Goal: Task Accomplishment & Management: Use online tool/utility

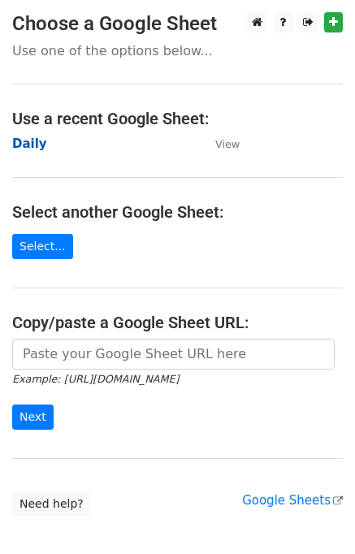
click at [27, 144] on strong "Daily" at bounding box center [29, 143] width 35 height 15
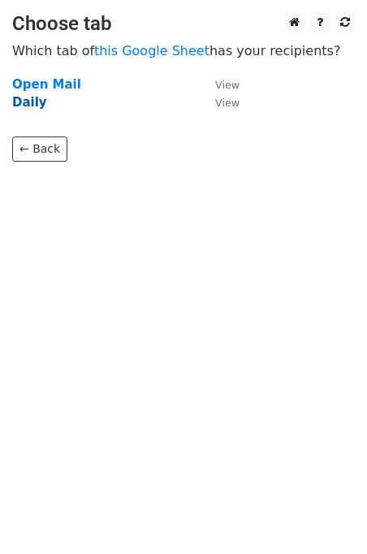
click at [23, 105] on strong "Daily" at bounding box center [29, 102] width 35 height 15
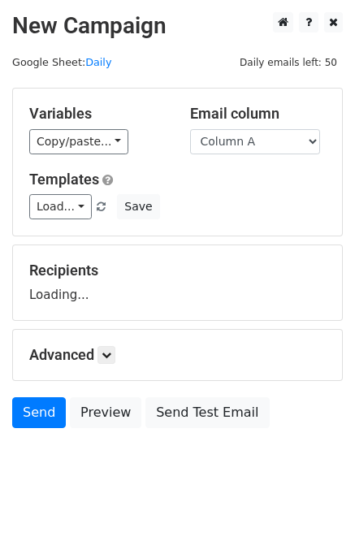
scroll to position [10, 0]
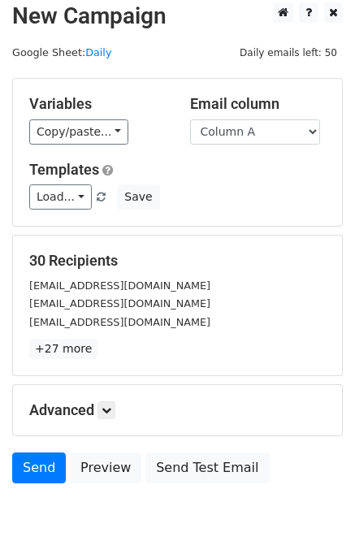
click at [102, 418] on div "Advanced Tracking Track Opens UTM Codes Track Clicks Filters Only include sprea…" at bounding box center [177, 410] width 329 height 50
click at [91, 416] on h5 "Advanced" at bounding box center [177, 410] width 297 height 18
click at [103, 418] on div "Advanced Tracking Track Opens UTM Codes Track Clicks Filters Only include sprea…" at bounding box center [177, 410] width 329 height 50
click at [110, 407] on icon at bounding box center [107, 410] width 10 height 10
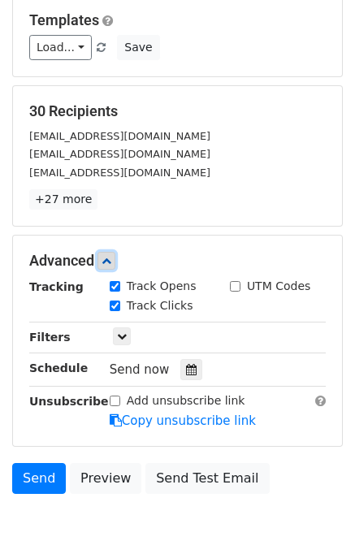
scroll to position [232, 0]
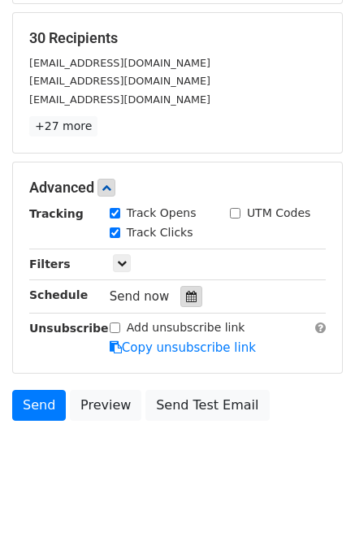
click at [189, 297] on div at bounding box center [191, 296] width 22 height 21
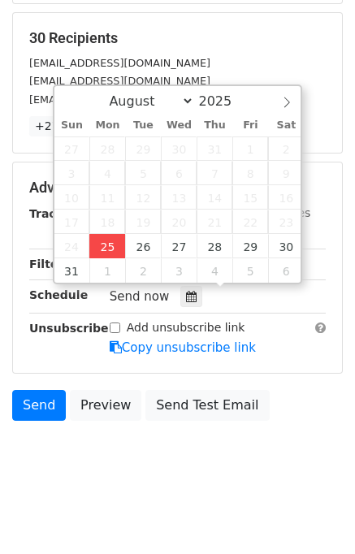
type input "2025-08-25 12:47"
type input "47"
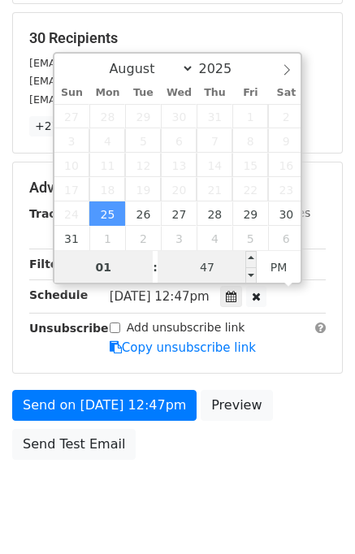
type input "01"
type input "2025-08-25 13:47"
click at [175, 279] on input "47" at bounding box center [207, 267] width 99 height 32
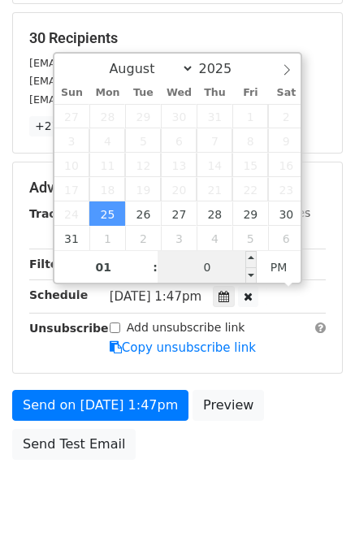
type input "00"
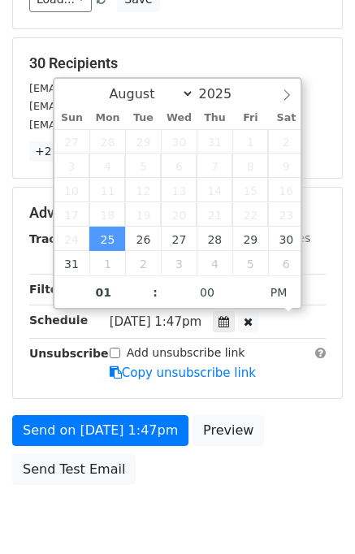
type input "2025-08-25 13:00"
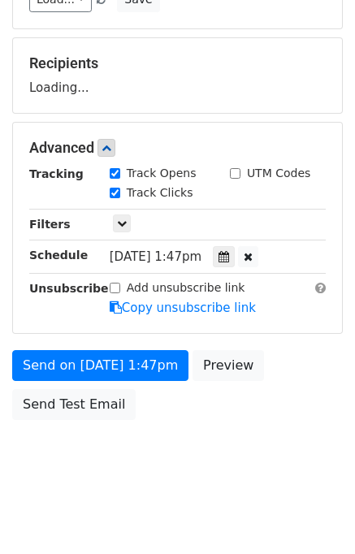
click at [305, 431] on body "New Campaign Daily emails left: 50 Google Sheet: Daily Variables Copy/paste... …" at bounding box center [177, 149] width 355 height 688
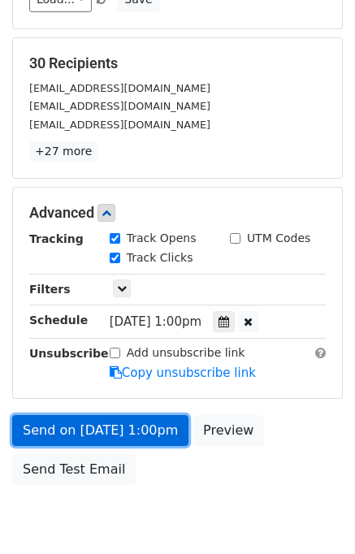
click at [132, 423] on link "Send on Aug 25 at 1:00pm" at bounding box center [100, 430] width 176 height 31
click at [110, 426] on link "Send on Aug 25 at 1:00pm" at bounding box center [100, 430] width 176 height 31
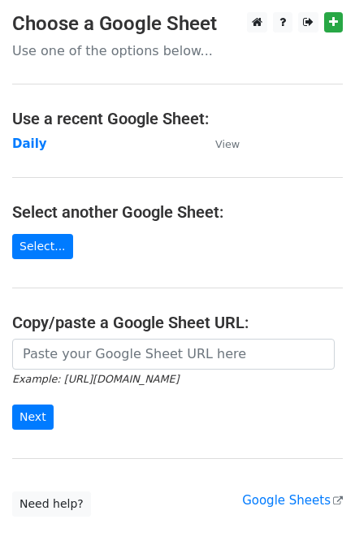
click at [26, 133] on main "Choose a Google Sheet Use one of the options below... Use a recent Google Sheet…" at bounding box center [177, 264] width 355 height 505
click at [26, 140] on strong "Daily" at bounding box center [29, 143] width 35 height 15
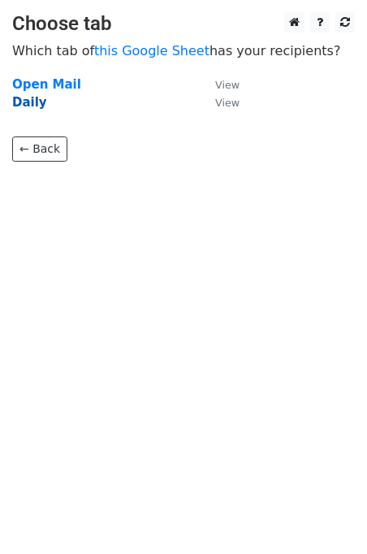
click at [40, 105] on strong "Daily" at bounding box center [29, 102] width 35 height 15
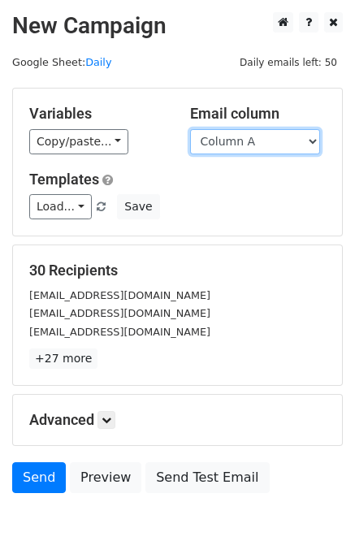
click at [258, 141] on select "Column A Column B Column C" at bounding box center [255, 141] width 130 height 25
select select "Column B"
click at [190, 129] on select "Column A Column B Column C" at bounding box center [255, 141] width 130 height 25
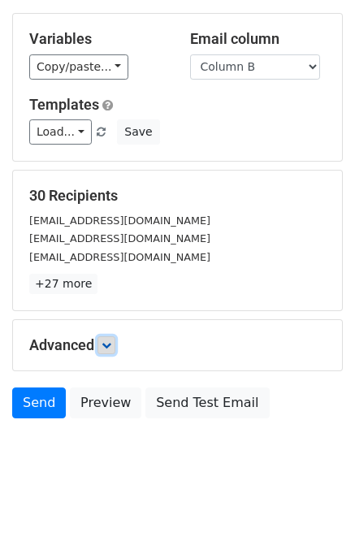
click at [109, 342] on icon at bounding box center [107, 345] width 10 height 10
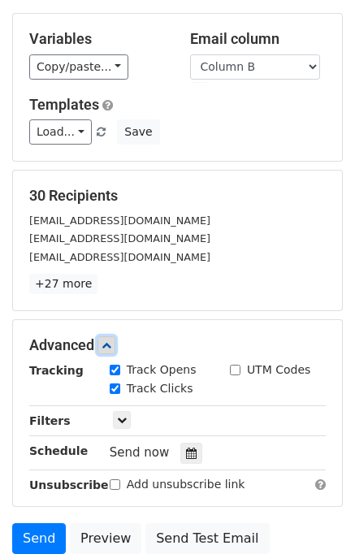
scroll to position [194, 0]
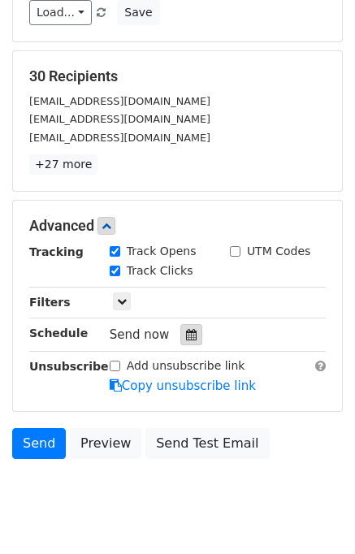
click at [180, 340] on div at bounding box center [191, 334] width 22 height 21
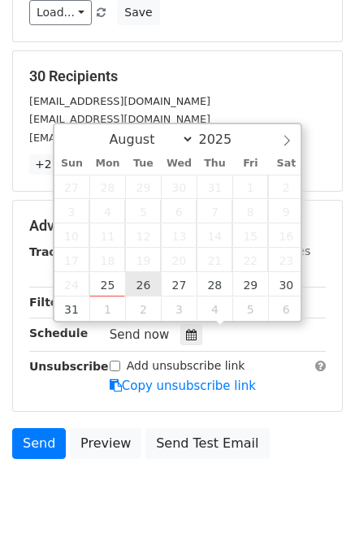
type input "2025-08-26 12:00"
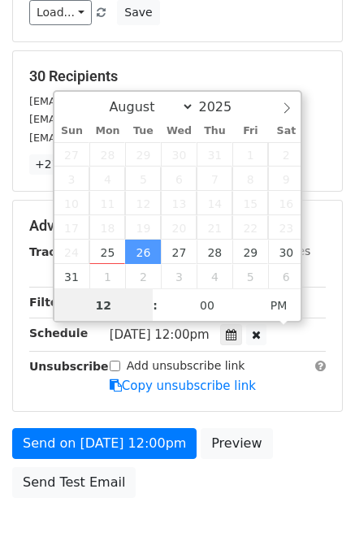
scroll to position [0, 0]
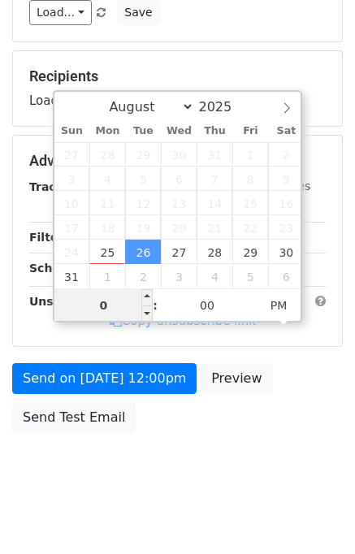
type input "02"
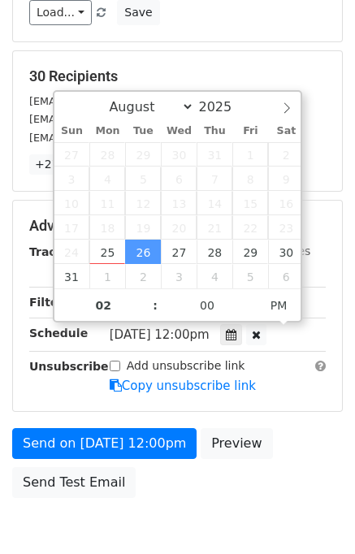
type input "2025-08-26 14:00"
click at [241, 511] on body "New Campaign Daily emails left: 50 Google Sheet: Daily Variables Copy/paste... …" at bounding box center [177, 194] width 355 height 753
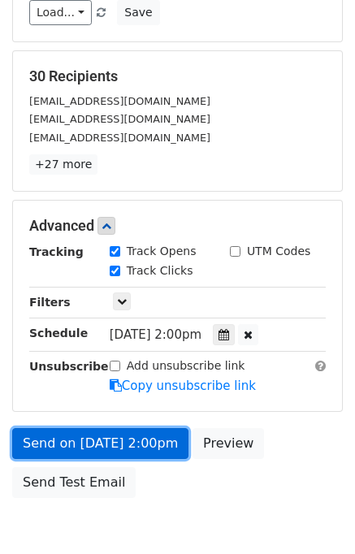
click at [140, 435] on link "Send on Aug 26 at 2:00pm" at bounding box center [100, 443] width 176 height 31
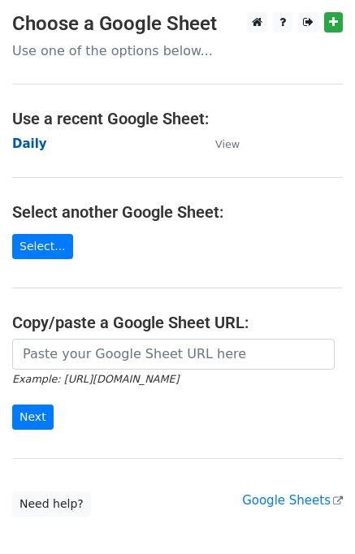
click at [32, 145] on strong "Daily" at bounding box center [29, 143] width 35 height 15
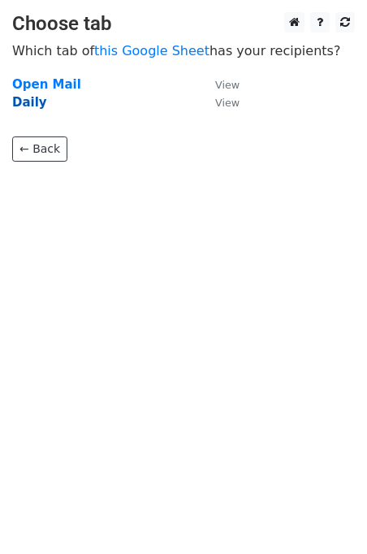
click at [23, 106] on strong "Daily" at bounding box center [29, 102] width 35 height 15
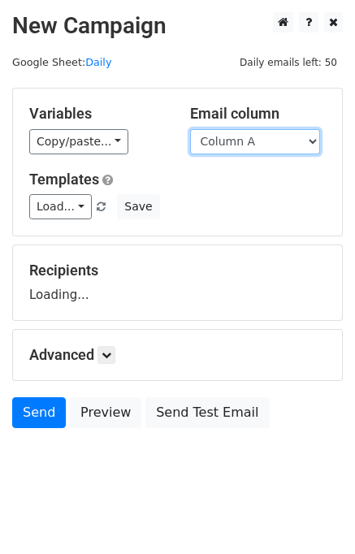
drag, startPoint x: 0, startPoint y: 0, endPoint x: 247, endPoint y: 145, distance: 286.2
click at [247, 145] on select "Column A Column B Column C" at bounding box center [255, 141] width 130 height 25
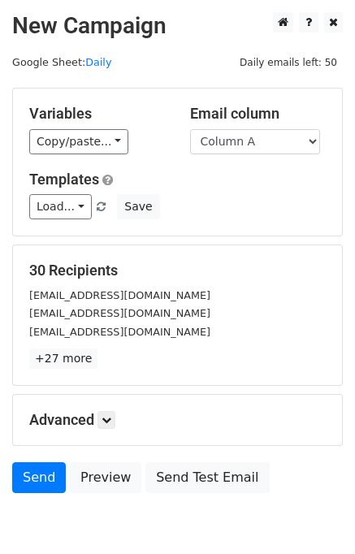
click at [253, 196] on div "Load... No templates saved Save" at bounding box center [177, 206] width 321 height 25
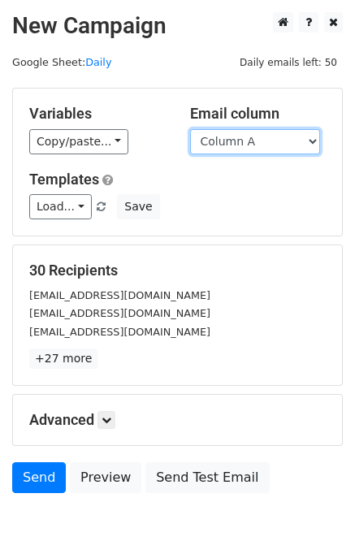
click at [258, 141] on select "Column A Column B Column C" at bounding box center [255, 141] width 130 height 25
click at [190, 129] on select "Column A Column B Column C" at bounding box center [255, 141] width 130 height 25
click at [260, 146] on select "Column A Column B Column C" at bounding box center [255, 141] width 130 height 25
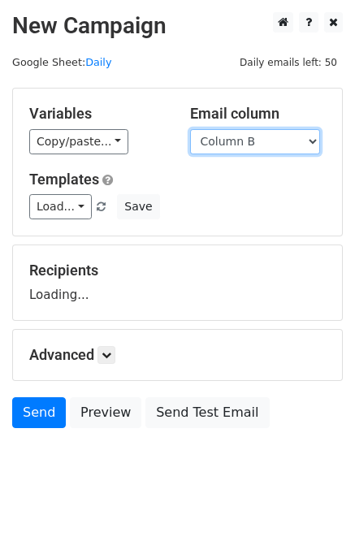
select select "Column C"
click at [190, 129] on select "Column A Column B Column C" at bounding box center [255, 141] width 130 height 25
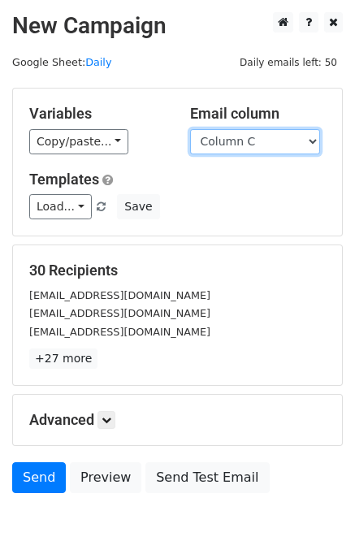
scroll to position [75, 0]
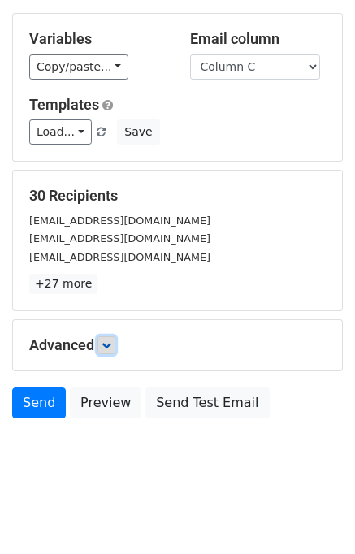
click at [109, 349] on link at bounding box center [106, 345] width 18 height 18
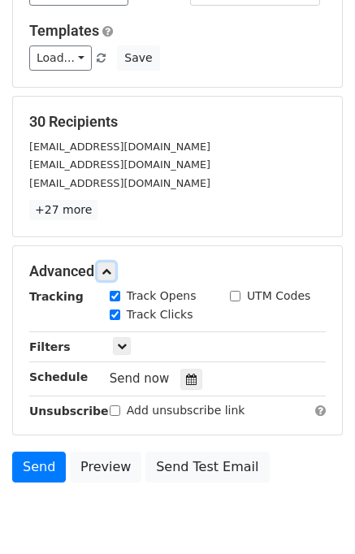
scroll to position [229, 0]
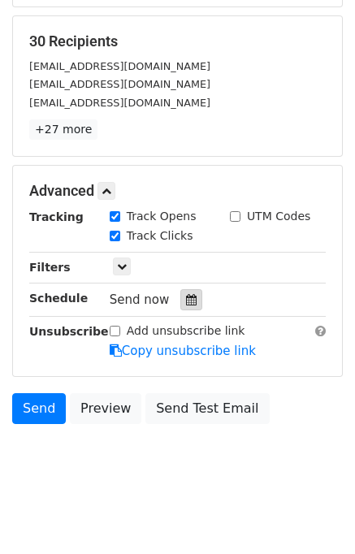
click at [180, 289] on div at bounding box center [191, 299] width 22 height 21
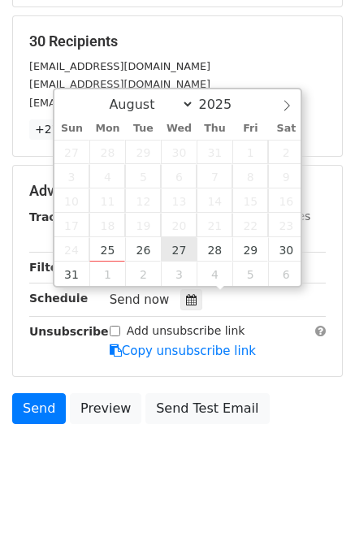
type input "2025-08-27 12:00"
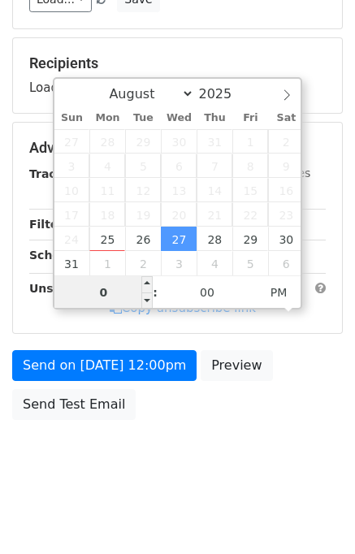
type input "03"
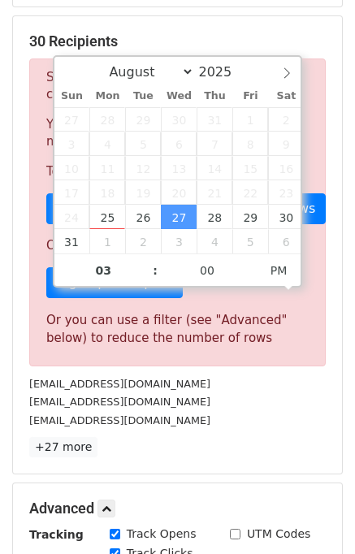
type input "2025-08-27 15:00"
click at [290, 422] on div "hello@printvideoweb.com.au" at bounding box center [177, 420] width 321 height 19
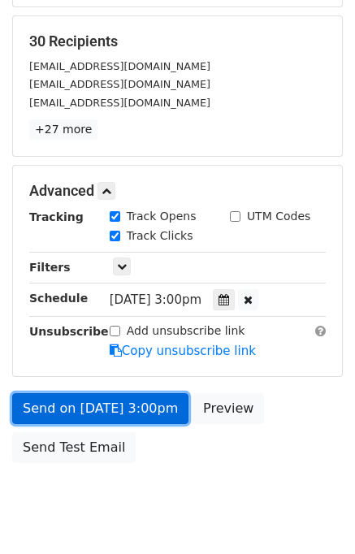
click at [131, 401] on link "Send on Aug 27 at 3:00pm" at bounding box center [100, 408] width 176 height 31
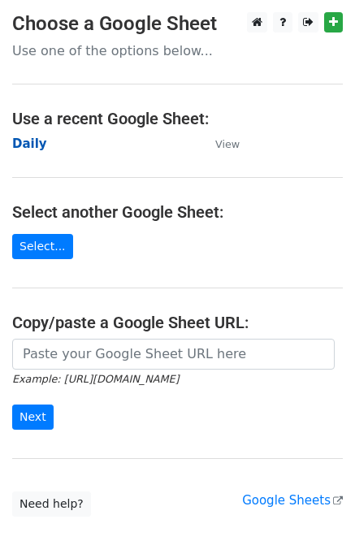
click at [29, 147] on strong "Daily" at bounding box center [29, 143] width 35 height 15
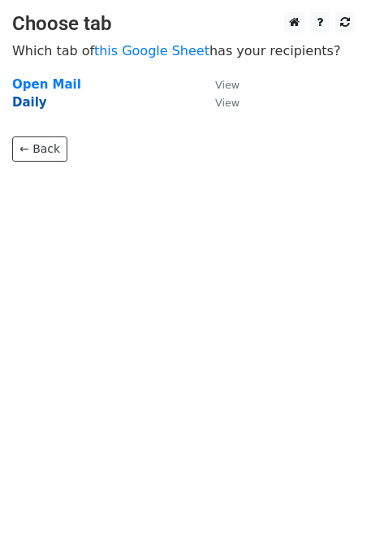
click at [24, 109] on strong "Daily" at bounding box center [29, 102] width 35 height 15
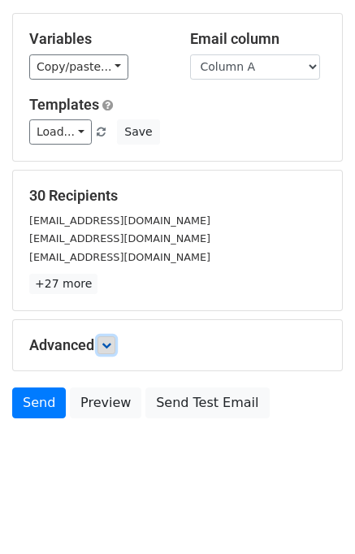
click at [111, 344] on icon at bounding box center [107, 345] width 10 height 10
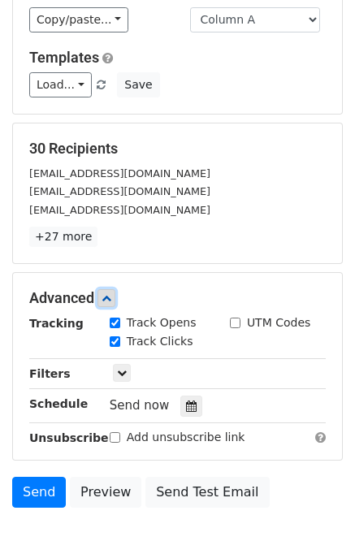
scroll to position [192, 0]
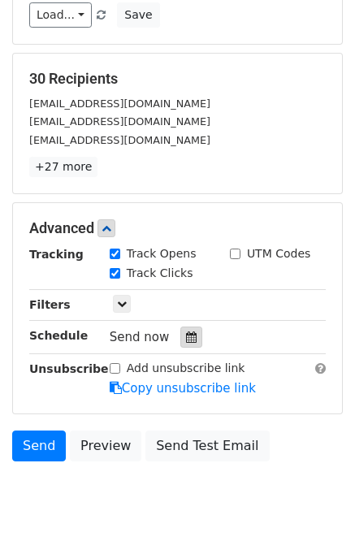
click at [193, 331] on div at bounding box center [191, 337] width 22 height 21
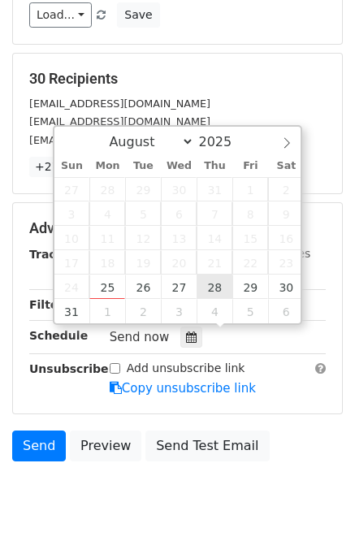
type input "2025-08-28 12:00"
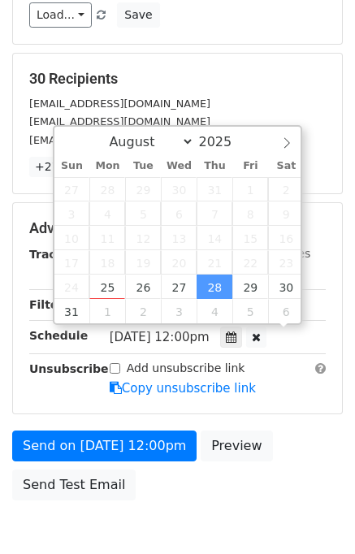
scroll to position [0, 0]
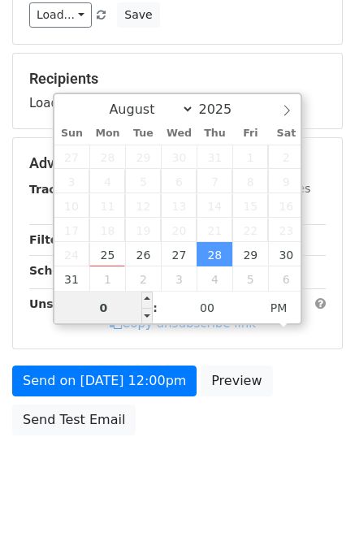
type input "04"
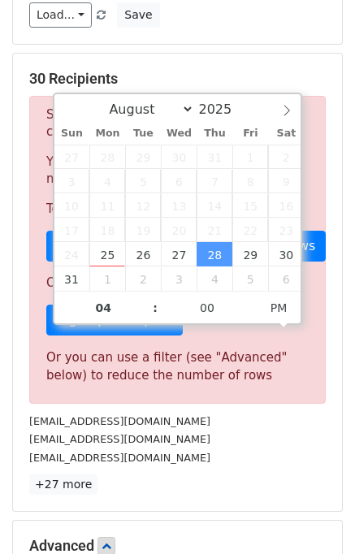
type input "2025-08-28 16:00"
click at [305, 434] on div "hello@harrowgiving.org.uk" at bounding box center [177, 439] width 321 height 19
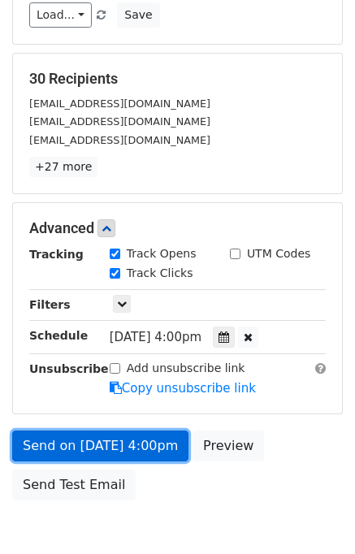
click at [94, 446] on link "Send on Aug 28 at 4:00pm" at bounding box center [100, 446] width 176 height 31
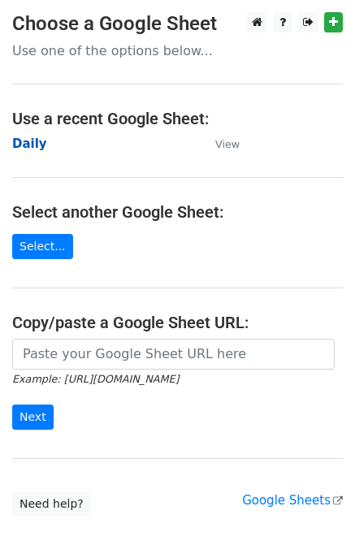
click at [30, 144] on strong "Daily" at bounding box center [29, 143] width 35 height 15
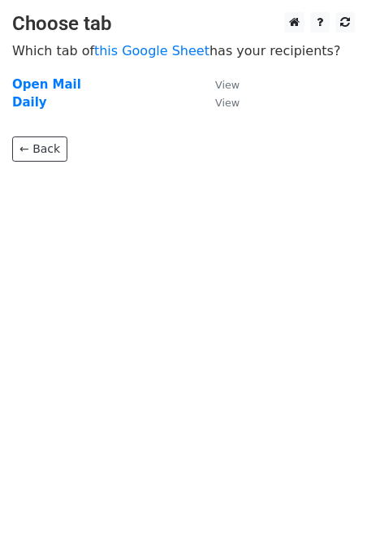
click at [41, 110] on td "Daily" at bounding box center [105, 102] width 187 height 19
click at [36, 106] on strong "Daily" at bounding box center [29, 102] width 35 height 15
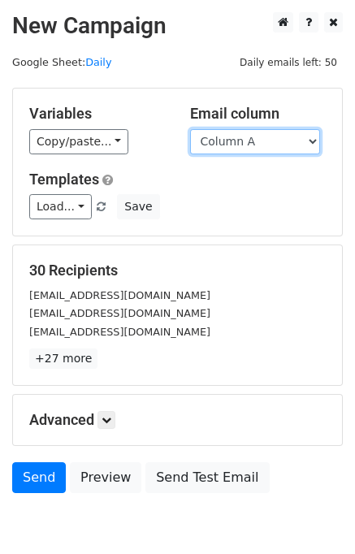
click at [247, 145] on select "Column A Column B Column C" at bounding box center [255, 141] width 130 height 25
select select "Column B"
click at [190, 129] on select "Column A Column B Column C" at bounding box center [255, 141] width 130 height 25
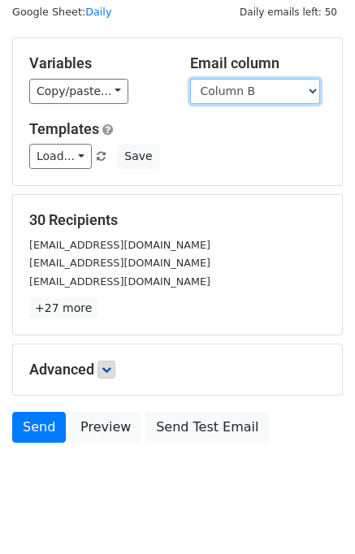
scroll to position [75, 0]
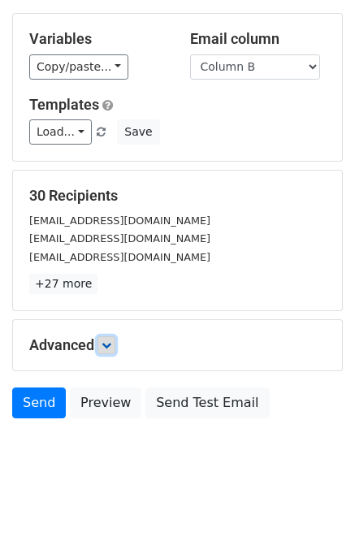
click at [102, 344] on link at bounding box center [106, 345] width 18 height 18
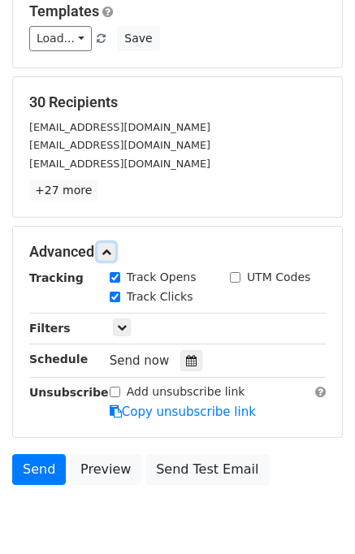
scroll to position [234, 0]
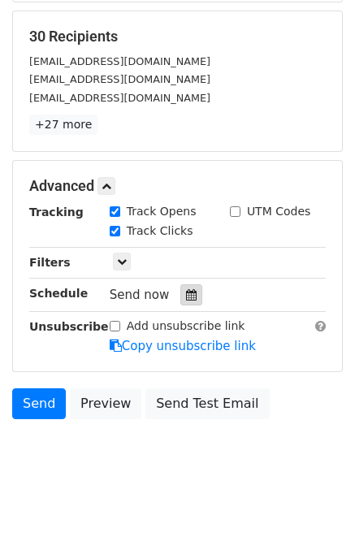
click at [192, 292] on div at bounding box center [191, 294] width 22 height 21
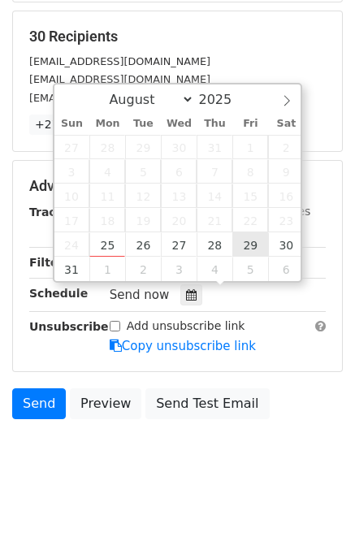
type input "2025-08-29 12:00"
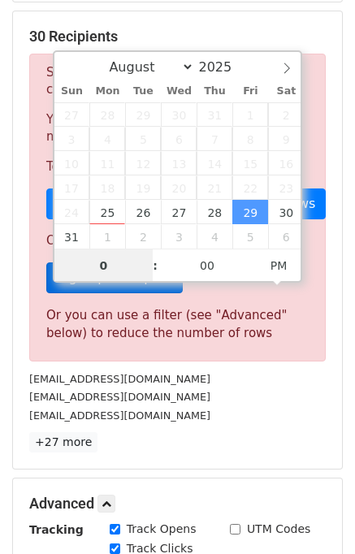
type input "05"
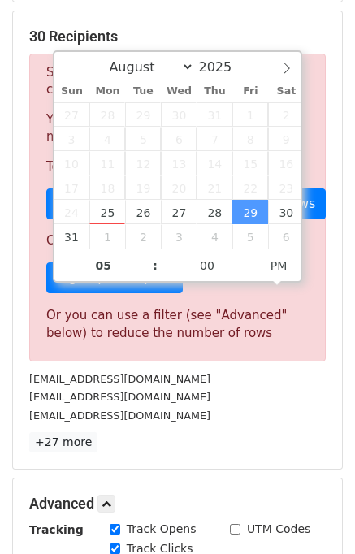
type input "2025-08-29 17:00"
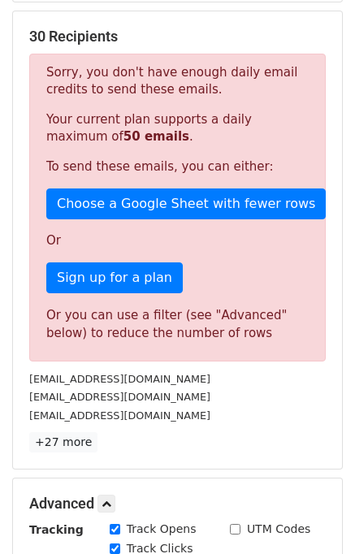
click at [238, 407] on div "kannadanewstoday@gmail.com" at bounding box center [177, 415] width 321 height 19
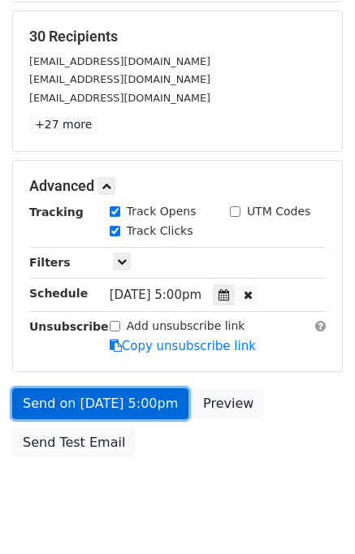
click at [110, 392] on link "Send on Aug 29 at 5:00pm" at bounding box center [100, 403] width 176 height 31
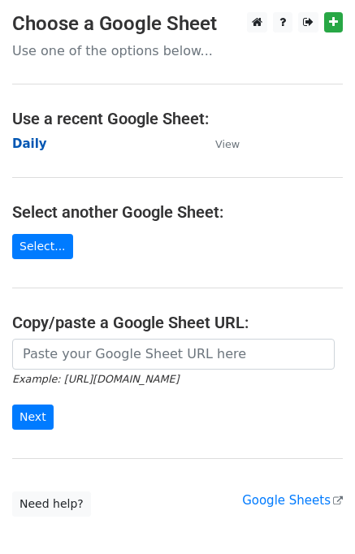
click at [23, 141] on strong "Daily" at bounding box center [29, 143] width 35 height 15
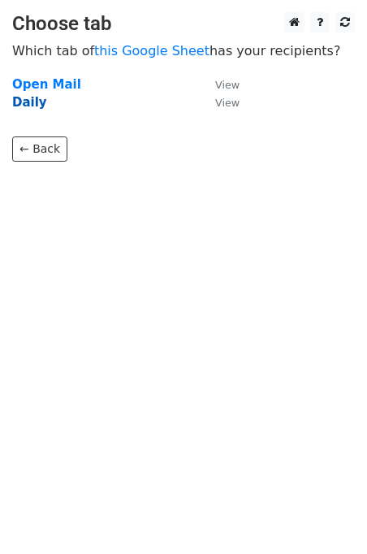
click at [15, 95] on strong "Daily" at bounding box center [29, 102] width 35 height 15
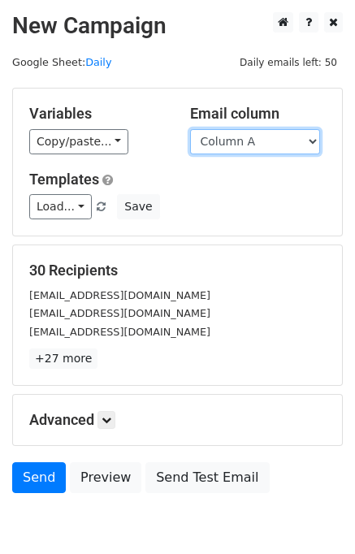
click at [258, 139] on select "Column A Column B Column C" at bounding box center [255, 141] width 130 height 25
select select "Column C"
click at [190, 129] on select "Column A Column B Column C" at bounding box center [255, 141] width 130 height 25
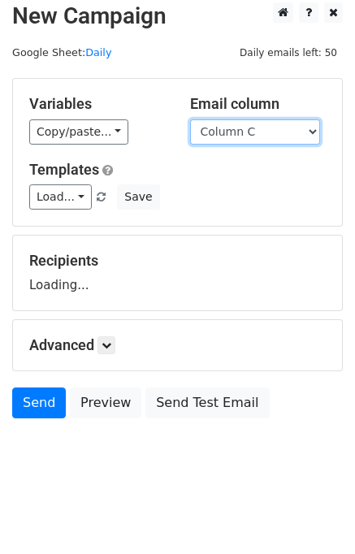
scroll to position [10, 0]
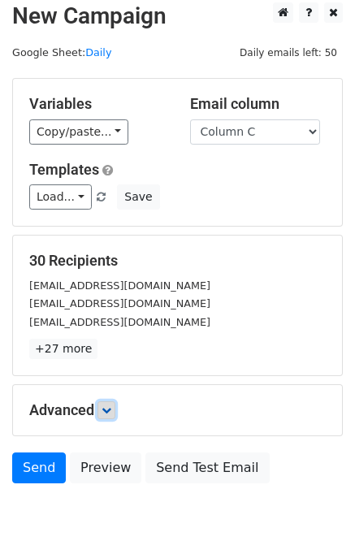
click at [110, 412] on icon at bounding box center [107, 410] width 10 height 10
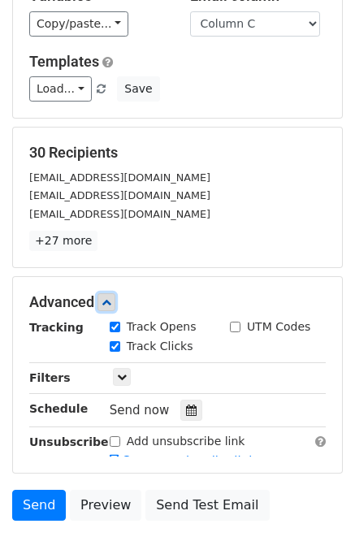
scroll to position [214, 0]
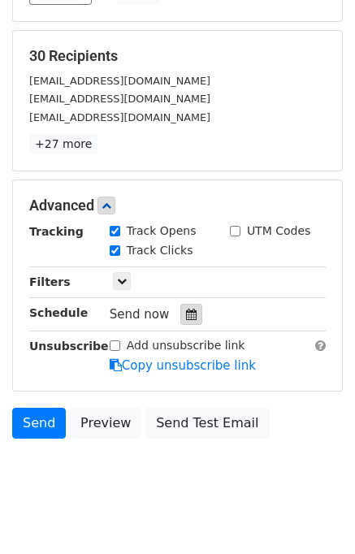
click at [189, 320] on div at bounding box center [191, 314] width 22 height 21
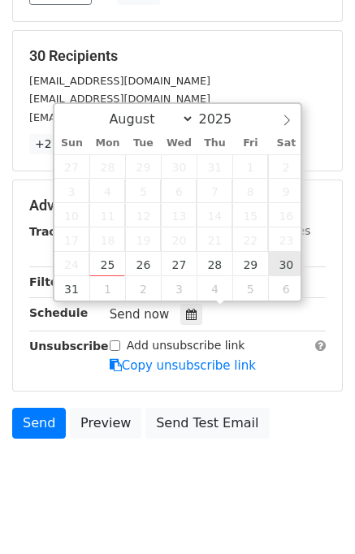
type input "[DATE] 12:00"
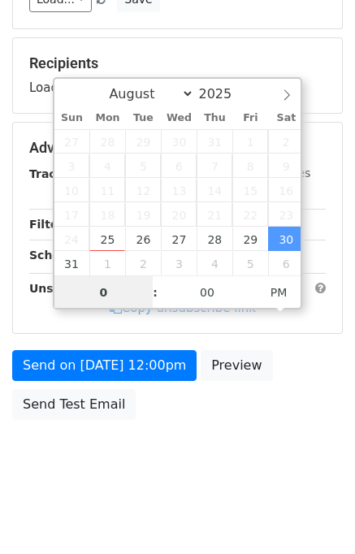
type input "06"
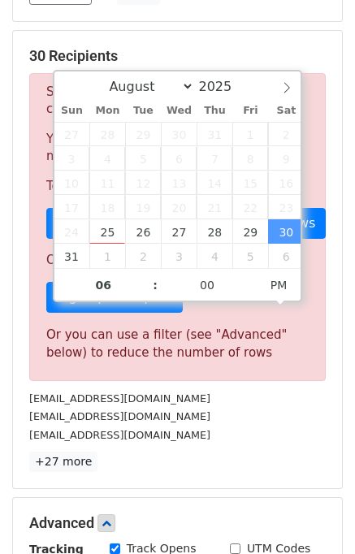
type input "[DATE] 18:00"
click at [262, 420] on div "[EMAIL_ADDRESS][DOMAIN_NAME]" at bounding box center [177, 416] width 321 height 19
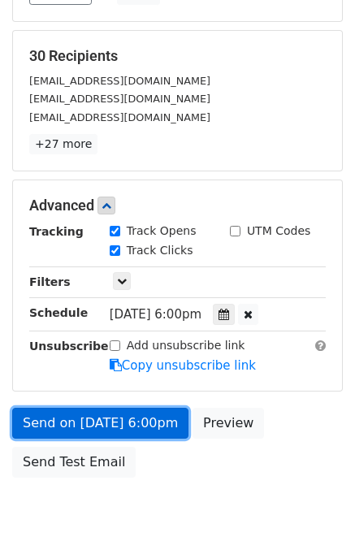
click at [111, 420] on link "Send on [DATE] 6:00pm" at bounding box center [100, 423] width 176 height 31
